Goal: Information Seeking & Learning: Learn about a topic

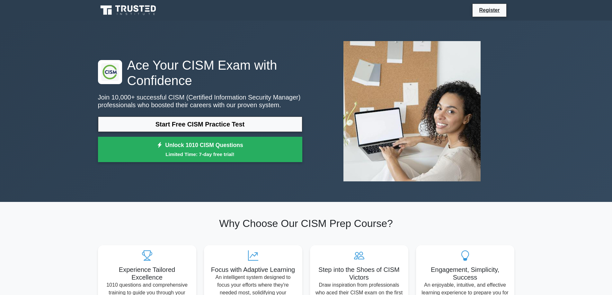
scroll to position [32, 0]
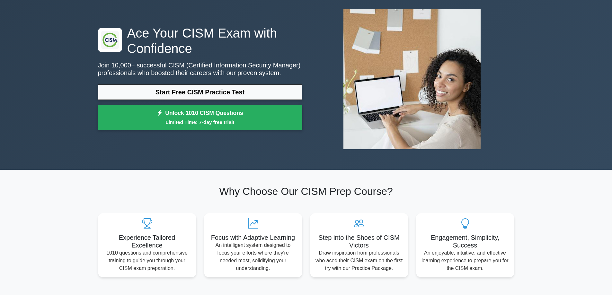
drag, startPoint x: 56, startPoint y: 0, endPoint x: 37, endPoint y: 215, distance: 216.0
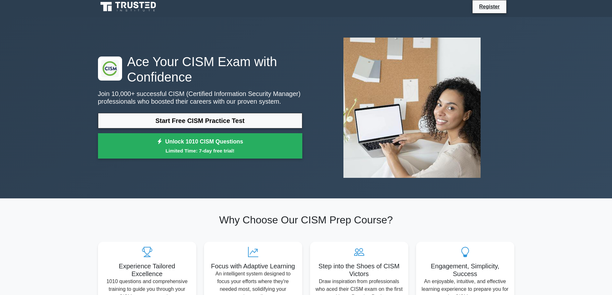
scroll to position [0, 0]
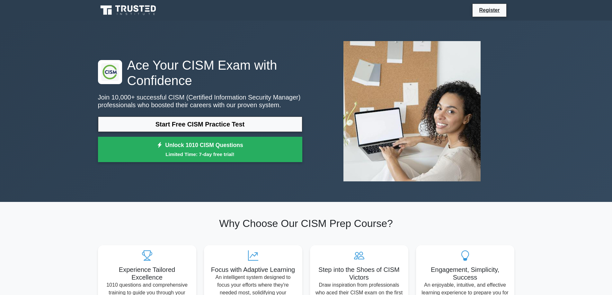
click at [137, 9] on icon at bounding box center [136, 8] width 5 height 7
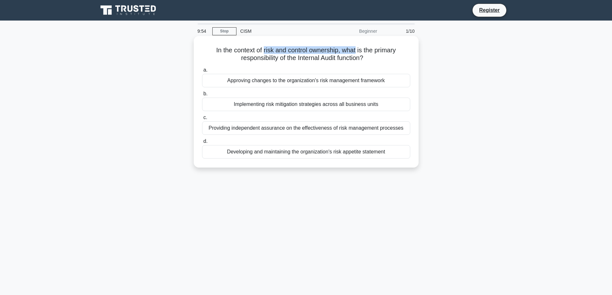
drag, startPoint x: 263, startPoint y: 49, endPoint x: 356, endPoint y: 50, distance: 93.4
click at [356, 50] on h5 "In the context of risk and control ownership, what is the primary responsibilit…" at bounding box center [305, 54] width 209 height 16
click at [365, 128] on div "Providing independent assurance on the effectiveness of risk management process…" at bounding box center [306, 127] width 208 height 13
click at [202, 120] on input "c. Providing independent assurance on the effectiveness of risk management proc…" at bounding box center [202, 118] width 0 height 4
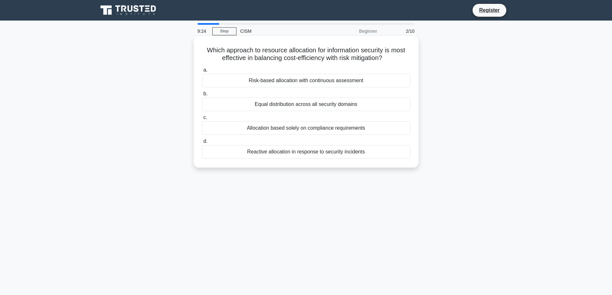
click at [368, 80] on div "Risk-based allocation with continuous assessment" at bounding box center [306, 80] width 208 height 13
click at [202, 72] on input "a. Risk-based allocation with continuous assessment" at bounding box center [202, 70] width 0 height 4
click at [367, 127] on div "Align security initiatives with business goals and risk appetite" at bounding box center [306, 127] width 208 height 13
click at [202, 120] on input "c. Align security initiatives with business goals and risk appetite" at bounding box center [202, 118] width 0 height 4
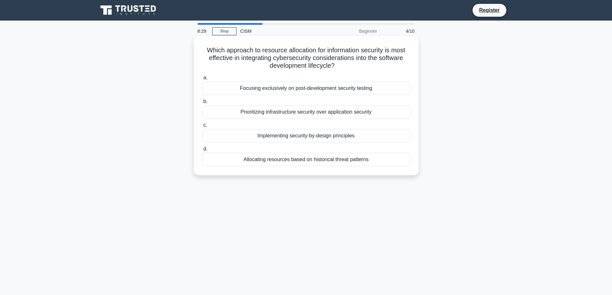
click at [368, 136] on div "Implementing security-by-design principles" at bounding box center [306, 135] width 208 height 13
click at [202, 127] on input "c. Implementing security-by-design principles" at bounding box center [202, 125] width 0 height 4
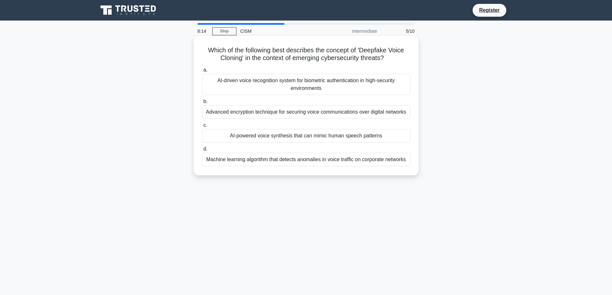
click at [373, 135] on div "AI-powered voice synthesis that can mimic human speech patterns" at bounding box center [306, 135] width 208 height 13
click at [202, 127] on input "c. AI-powered voice synthesis that can mimic human speech patterns" at bounding box center [202, 125] width 0 height 4
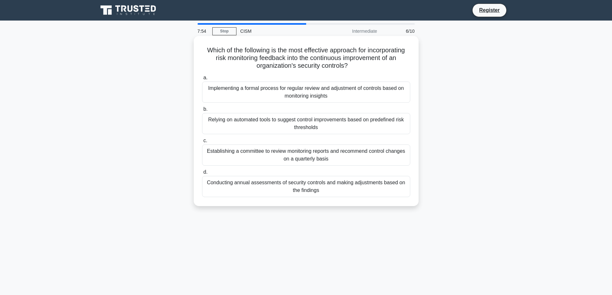
click at [367, 90] on div "Implementing a formal process for regular review and adjustment of controls bas…" at bounding box center [306, 92] width 208 height 21
click at [202, 80] on input "a. Implementing a formal process for regular review and adjustment of controls …" at bounding box center [202, 78] width 0 height 4
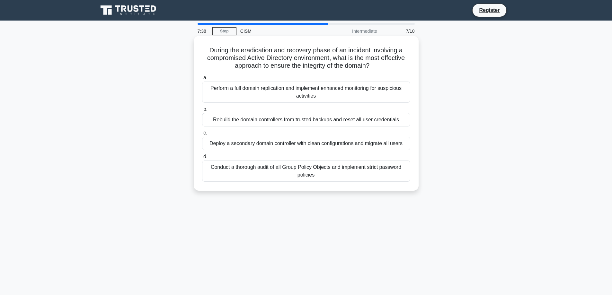
click at [384, 167] on div "Conduct a thorough audit of all Group Policy Objects and implement strict passw…" at bounding box center [306, 171] width 208 height 21
click at [202, 159] on input "d. Conduct a thorough audit of all Group Policy Objects and implement strict pa…" at bounding box center [202, 157] width 0 height 4
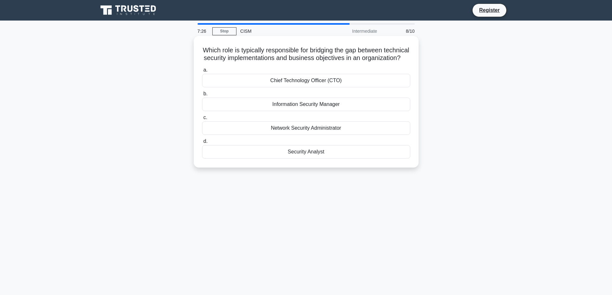
click at [364, 111] on div "Information Security Manager" at bounding box center [306, 104] width 208 height 13
click at [202, 96] on input "b. Information Security Manager" at bounding box center [202, 94] width 0 height 4
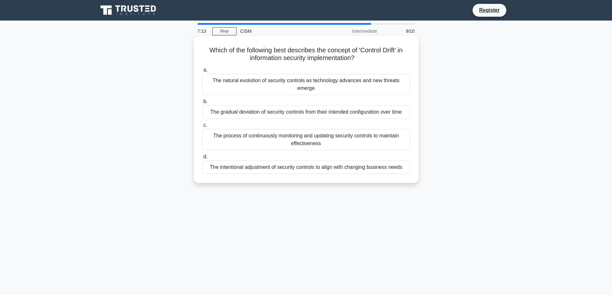
click at [381, 141] on div "The process of continuously monitoring and updating security controls to mainta…" at bounding box center [306, 139] width 208 height 21
click at [202, 127] on input "c. The process of continuously monitoring and updating security controls to mai…" at bounding box center [202, 125] width 0 height 4
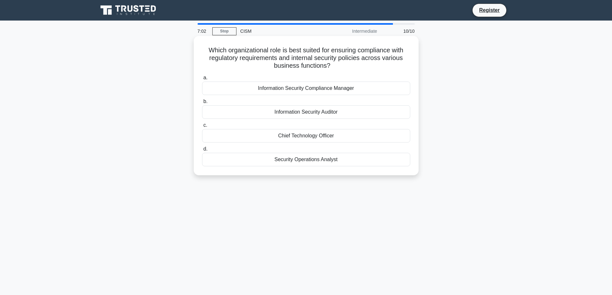
click at [372, 90] on div "Information Security Compliance Manager" at bounding box center [306, 88] width 208 height 13
click at [202, 80] on input "a. Information Security Compliance Manager" at bounding box center [202, 78] width 0 height 4
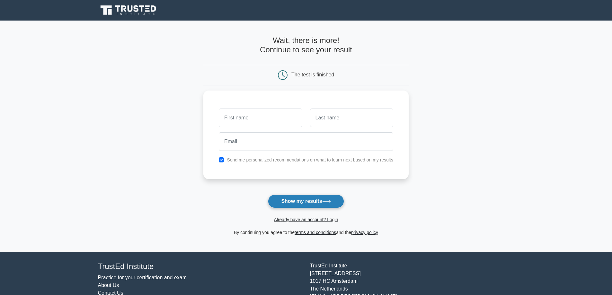
click at [315, 201] on button "Show my results" at bounding box center [306, 201] width 76 height 13
click at [462, 196] on main "Wait, there is more! Continue to see your result The test is finished and the" at bounding box center [306, 136] width 612 height 231
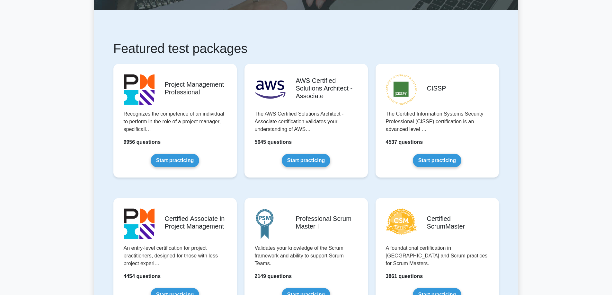
scroll to position [64, 0]
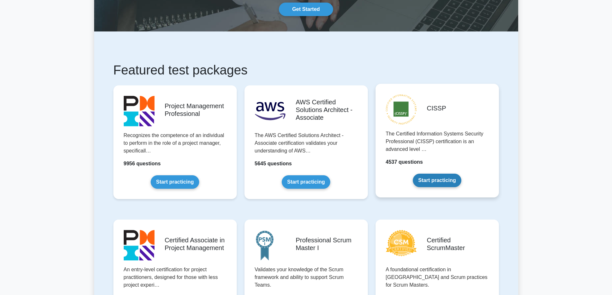
click at [413, 174] on link "Start practicing" at bounding box center [437, 180] width 48 height 13
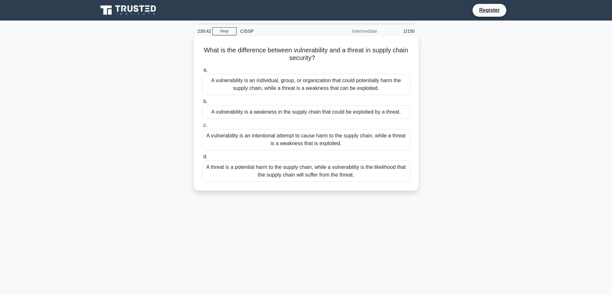
click at [341, 110] on div "A vulnerability is a weakness in the supply chain that could be exploited by a …" at bounding box center [306, 111] width 208 height 13
click at [202, 104] on input "b. A vulnerability is a weakness in the supply chain that could be exploited by…" at bounding box center [202, 102] width 0 height 4
